Goal: Register for event/course

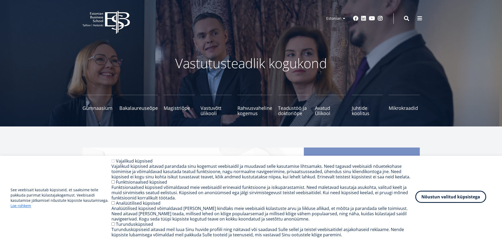
click at [443, 203] on button "Nõustun valitud küpsistega" at bounding box center [450, 197] width 71 height 12
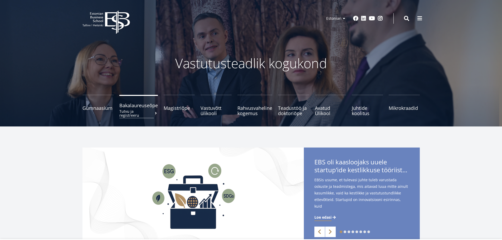
click at [130, 111] on small "Tutvu ja registreeru" at bounding box center [138, 113] width 38 height 8
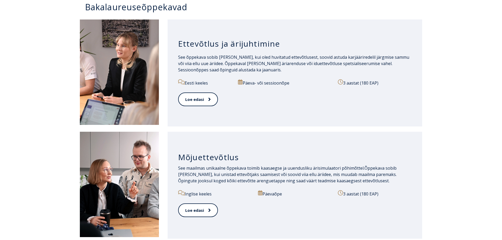
scroll to position [316, 0]
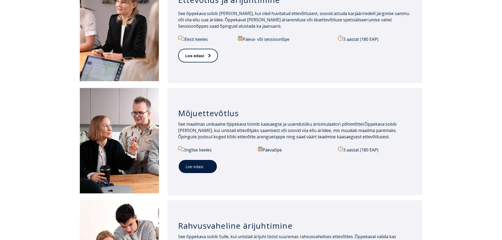
click at [203, 164] on span at bounding box center [206, 166] width 7 height 5
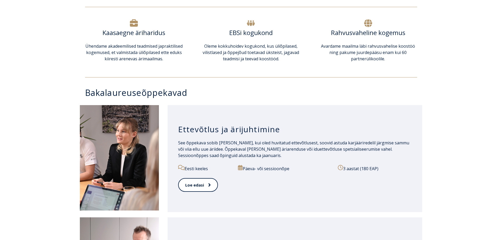
scroll to position [185, 0]
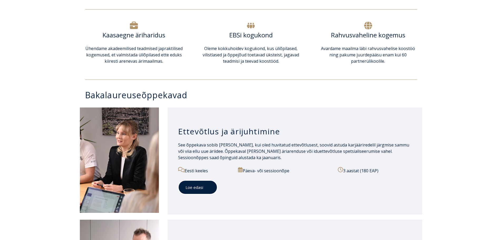
click at [189, 190] on link "Loe edasi" at bounding box center [197, 187] width 39 height 14
